Goal: Transaction & Acquisition: Purchase product/service

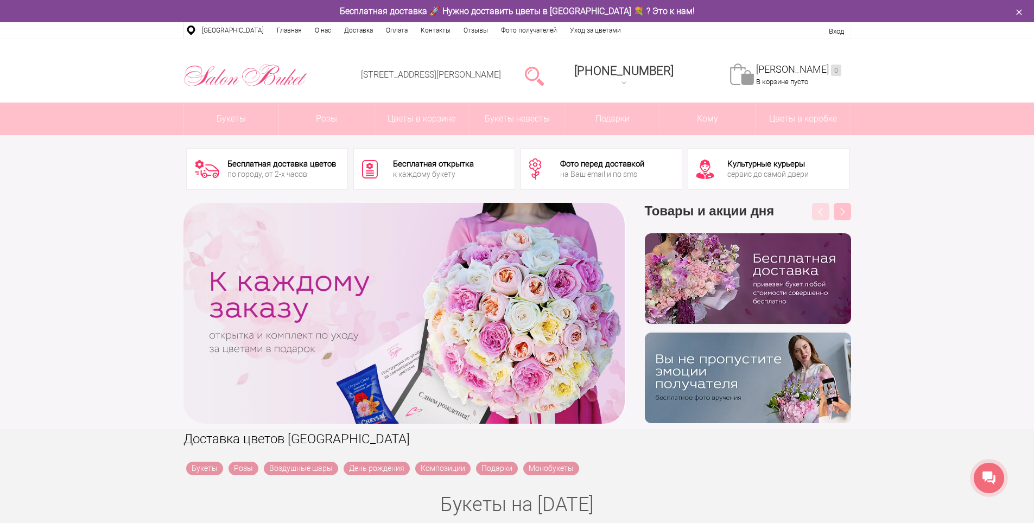
click at [542, 73] on div at bounding box center [535, 76] width 28 height 22
click at [544, 75] on link at bounding box center [534, 76] width 19 height 22
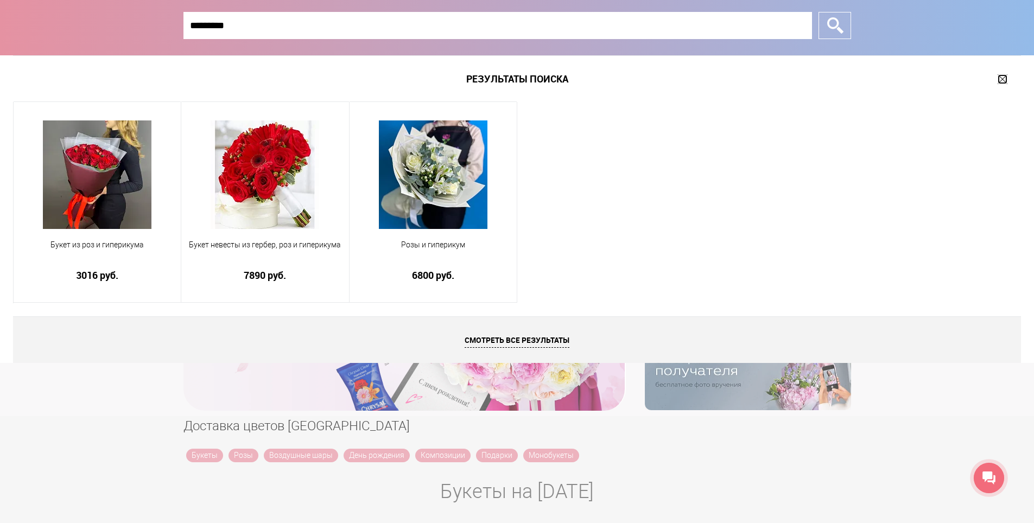
click at [1007, 81] on link at bounding box center [1003, 79] width 10 height 10
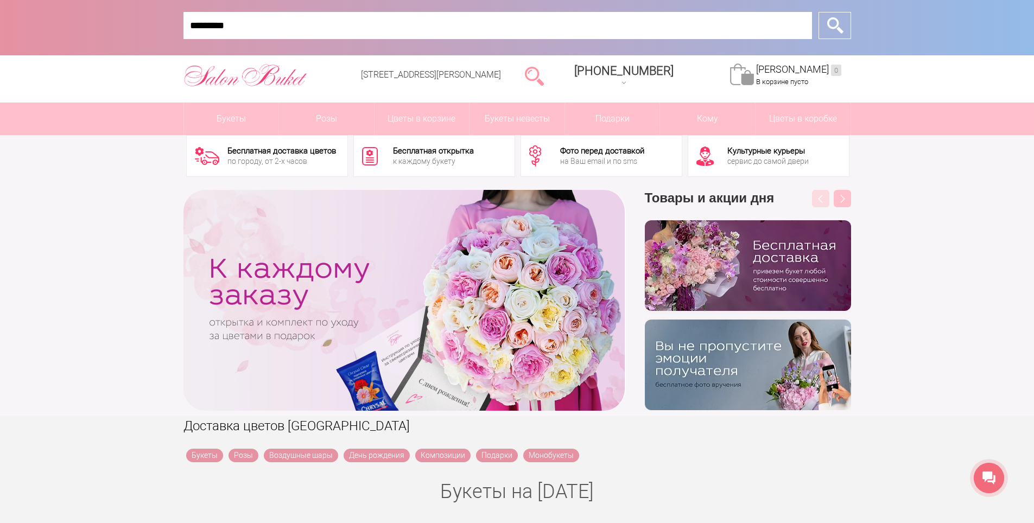
drag, startPoint x: 460, startPoint y: 30, endPoint x: 134, endPoint y: 41, distance: 326.5
click at [134, 41] on div "********* Закрыть окно *" at bounding box center [517, 28] width 1034 height 56
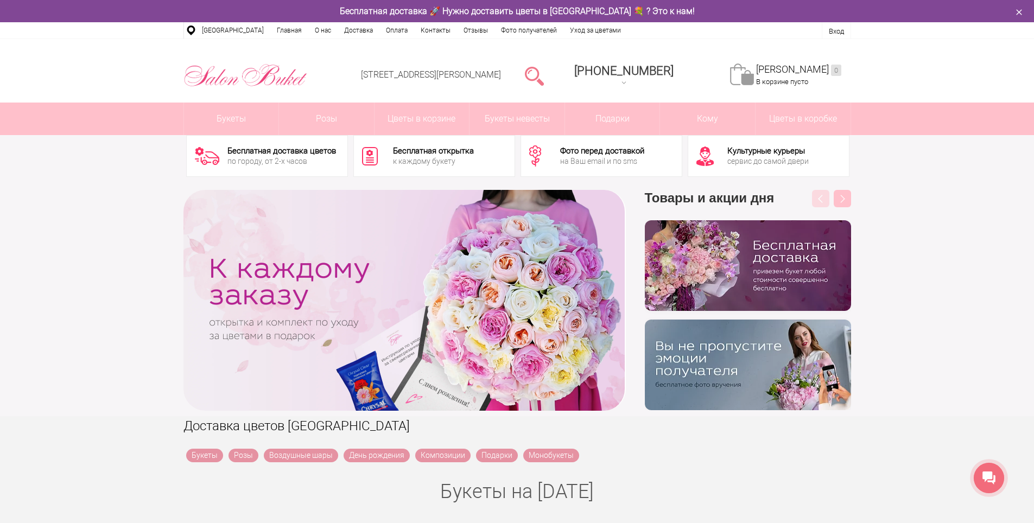
drag, startPoint x: 534, startPoint y: 79, endPoint x: 543, endPoint y: 76, distance: 9.1
click at [540, 78] on li at bounding box center [534, 74] width 47 height 55
click at [544, 74] on link at bounding box center [534, 76] width 19 height 22
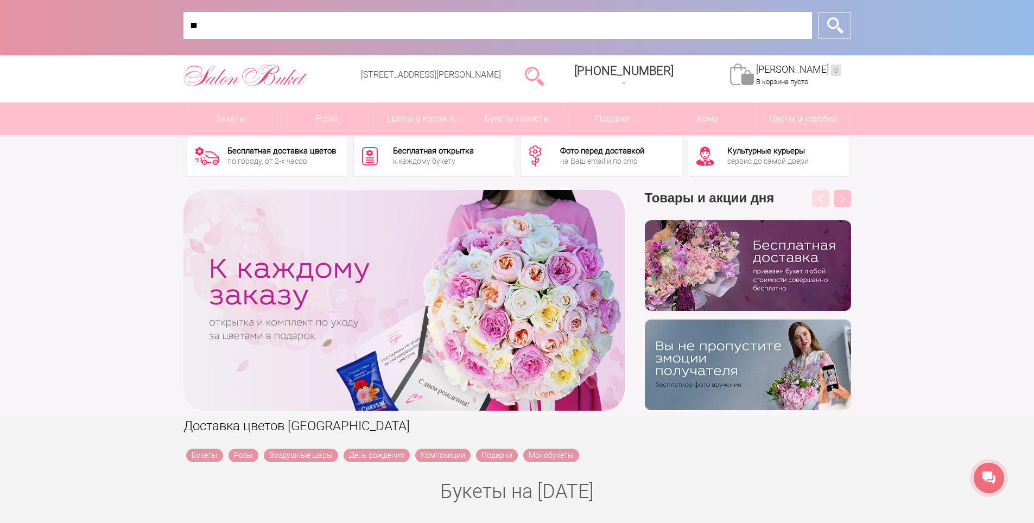
type input "*"
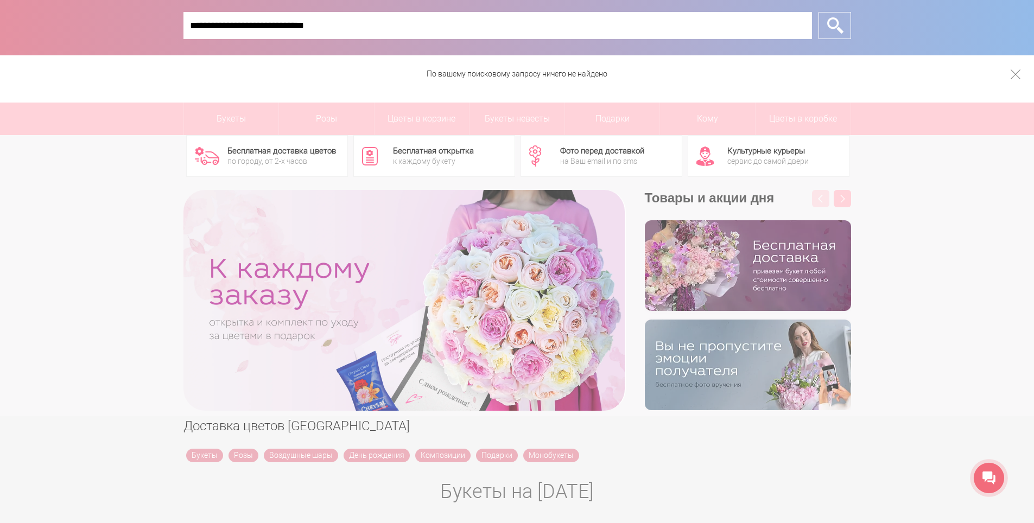
drag, startPoint x: 224, startPoint y: 21, endPoint x: 176, endPoint y: 26, distance: 48.0
click at [176, 26] on div "**********" at bounding box center [517, 28] width 1034 height 56
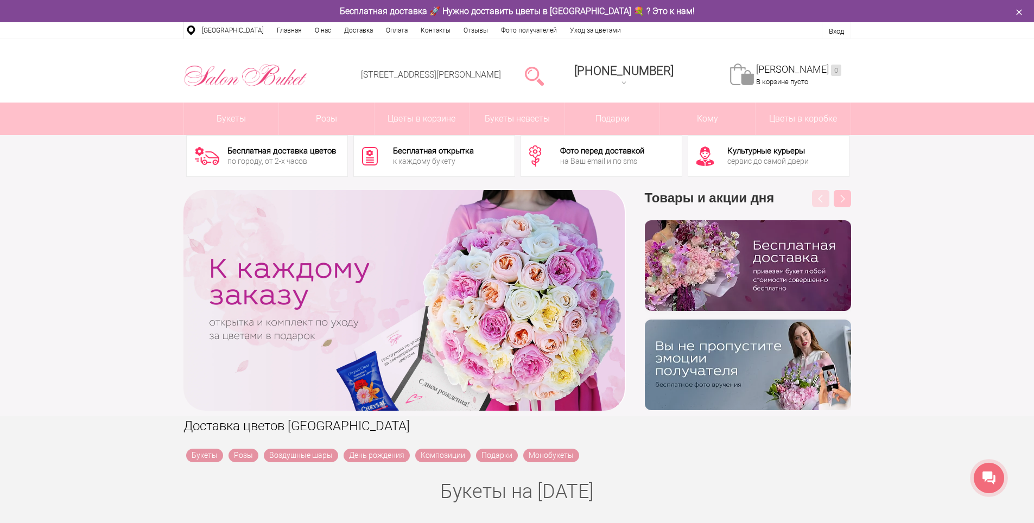
click at [537, 66] on li at bounding box center [534, 74] width 47 height 55
click at [544, 72] on link at bounding box center [534, 76] width 19 height 22
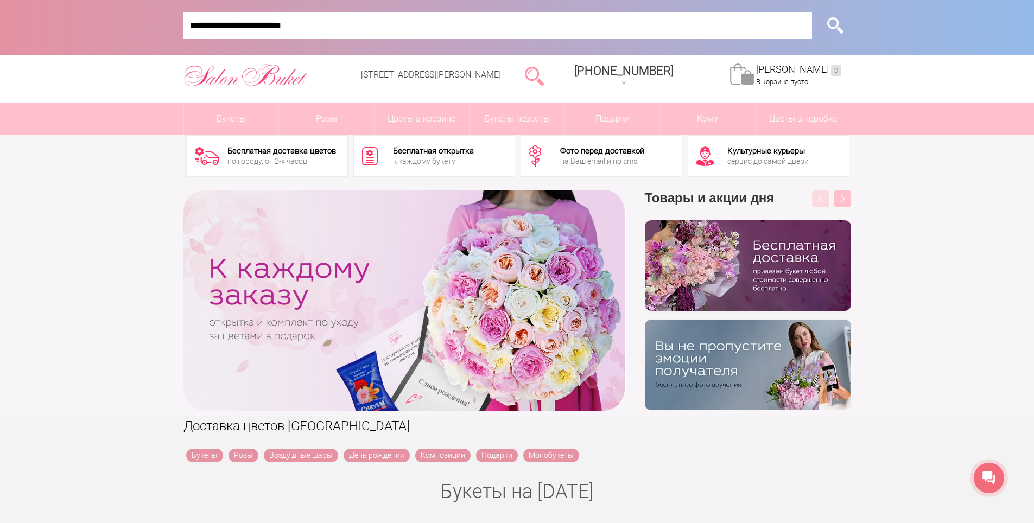
click at [230, 24] on input "**********" at bounding box center [498, 25] width 629 height 27
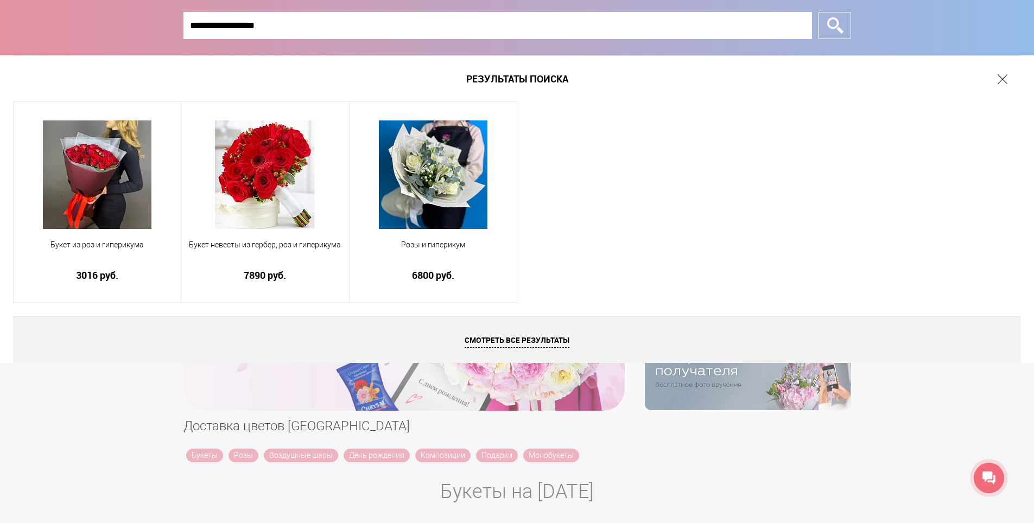
type input "**********"
click at [1007, 80] on link at bounding box center [1003, 79] width 10 height 10
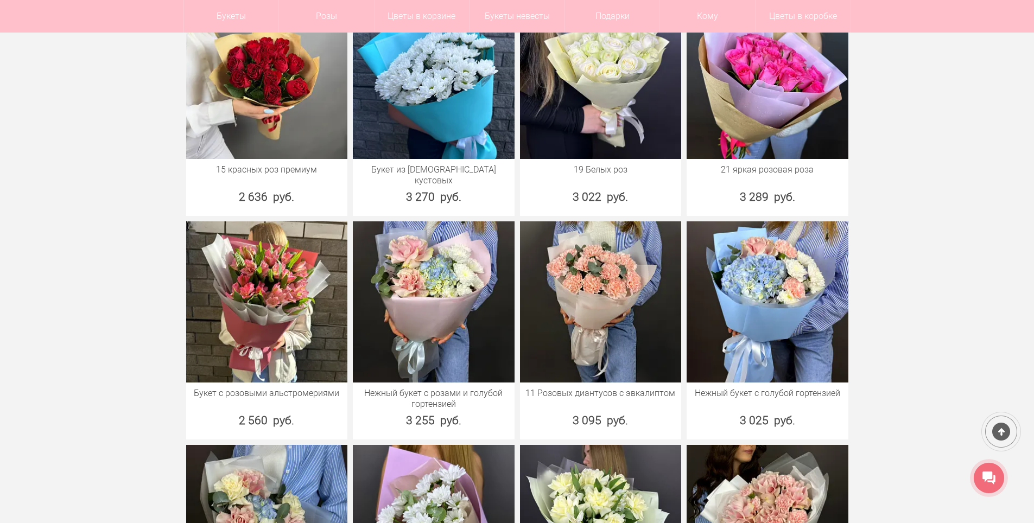
scroll to position [1683, 0]
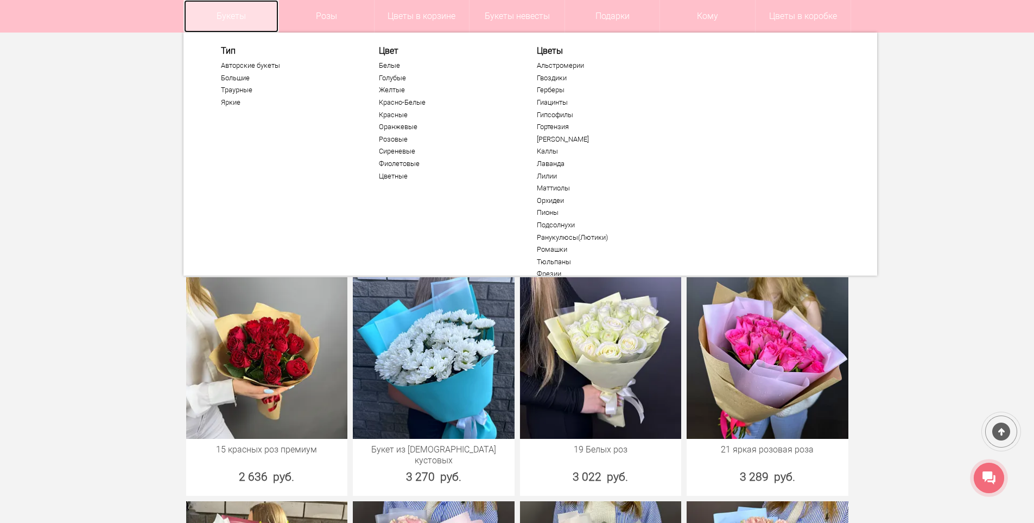
click at [249, 18] on link "Букеты" at bounding box center [231, 16] width 95 height 33
click at [241, 12] on link "Букеты" at bounding box center [231, 16] width 95 height 33
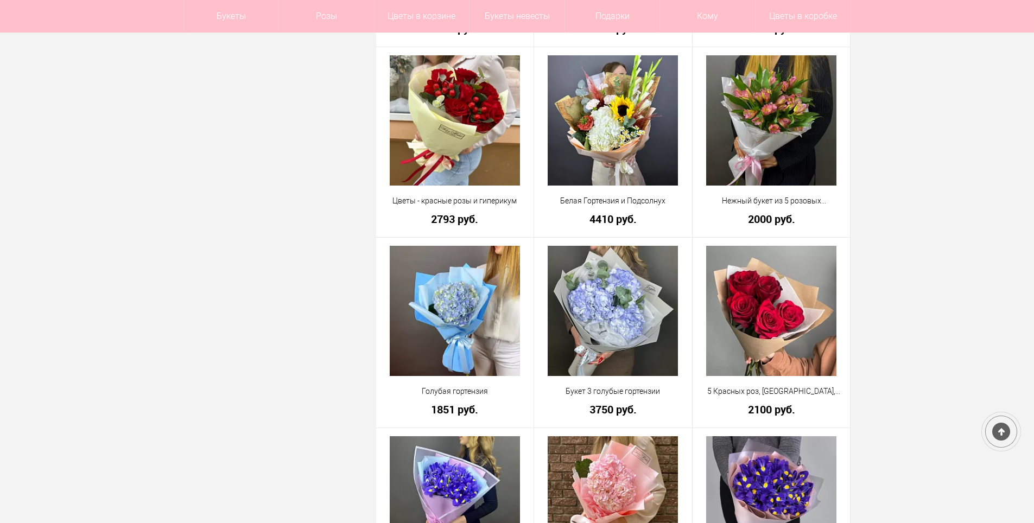
scroll to position [2063, 0]
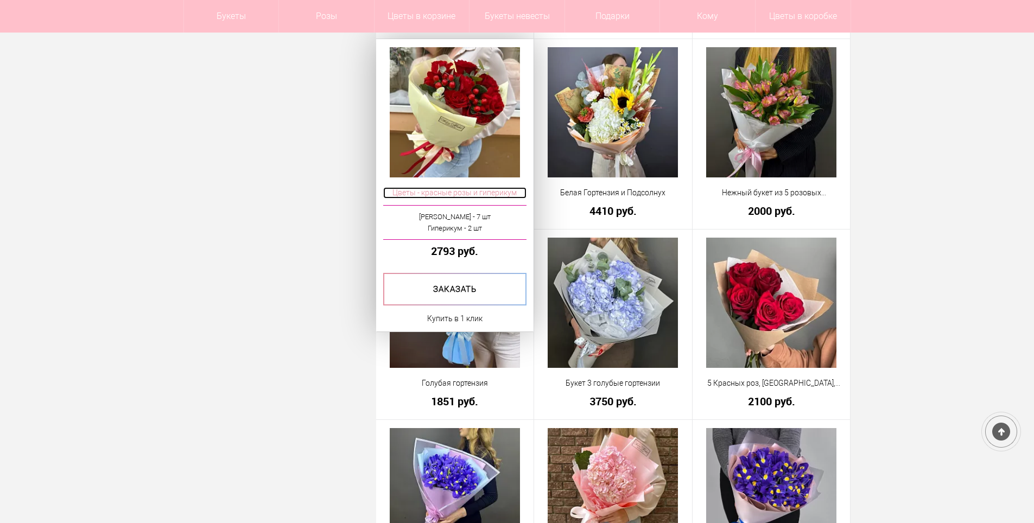
click at [495, 191] on span "Цветы - красные розы и гиперикум" at bounding box center [455, 192] width 144 height 11
